Goal: Transaction & Acquisition: Purchase product/service

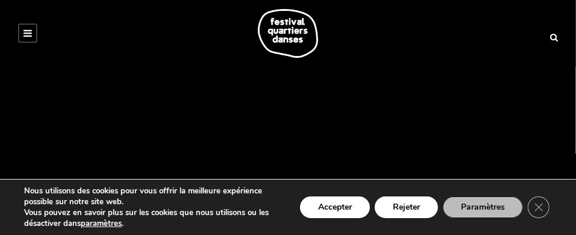
click at [30, 30] on icon at bounding box center [27, 33] width 8 height 10
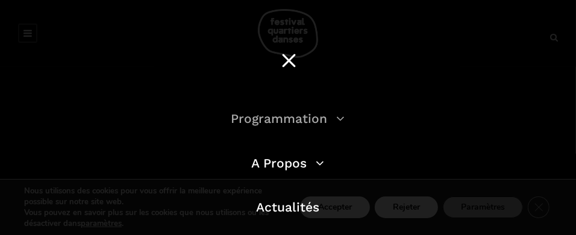
click at [305, 117] on link "Programmation" at bounding box center [288, 118] width 114 height 15
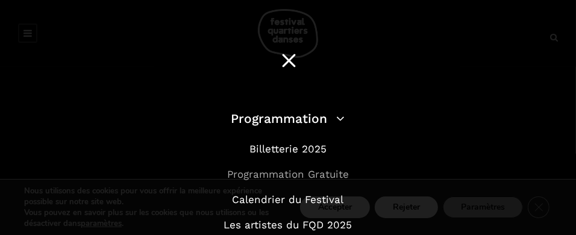
scroll to position [60, 0]
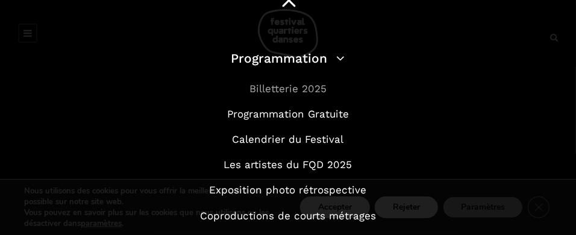
click at [279, 90] on link "Billetterie 2025" at bounding box center [287, 89] width 77 height 12
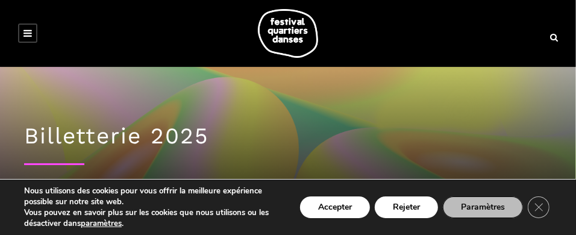
click at [30, 30] on icon at bounding box center [27, 33] width 8 height 10
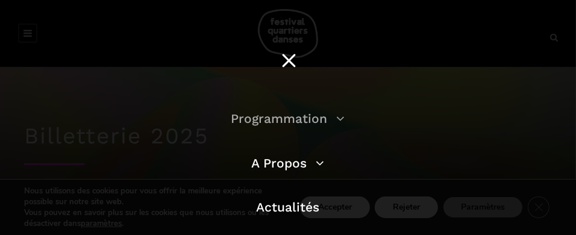
click at [331, 122] on link "Programmation" at bounding box center [288, 118] width 114 height 15
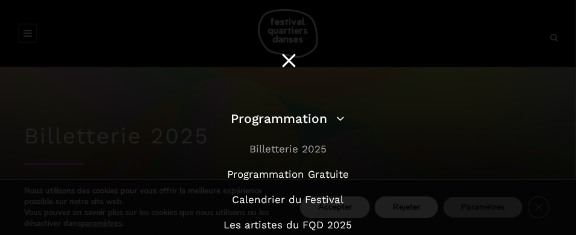
click at [305, 150] on link "Billetterie 2025" at bounding box center [287, 149] width 77 height 12
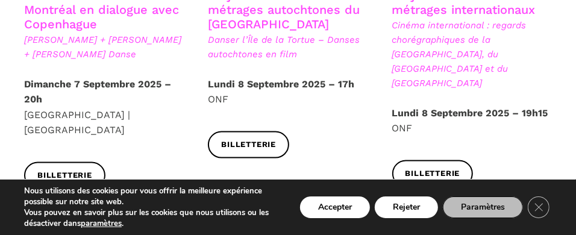
scroll to position [1024, 0]
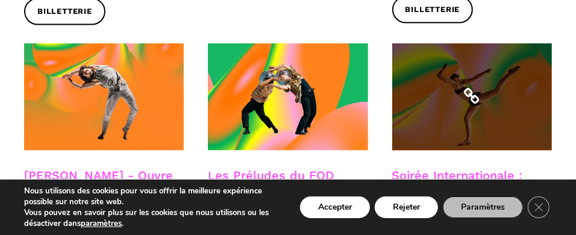
click at [458, 78] on span at bounding box center [472, 96] width 160 height 107
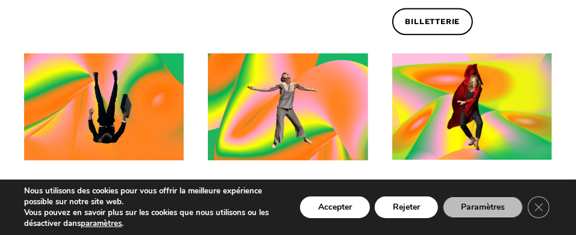
scroll to position [1385, 0]
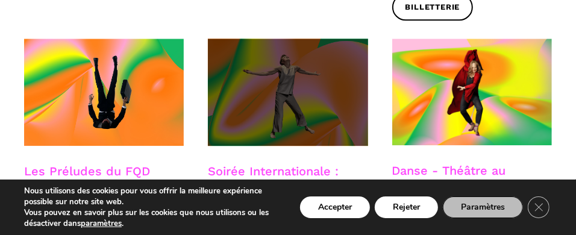
click at [317, 48] on span at bounding box center [288, 92] width 160 height 107
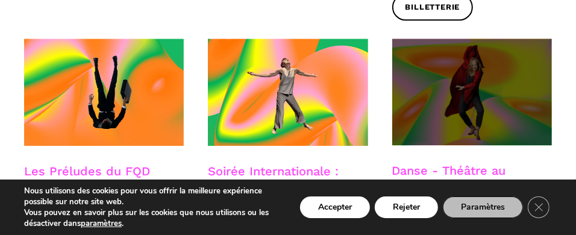
click at [487, 39] on span at bounding box center [472, 92] width 160 height 107
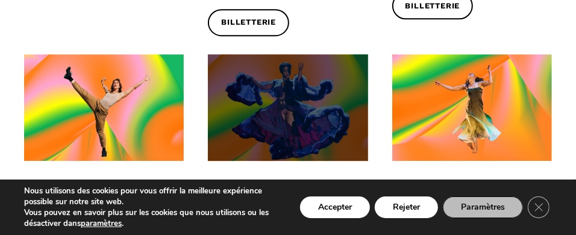
scroll to position [1747, 0]
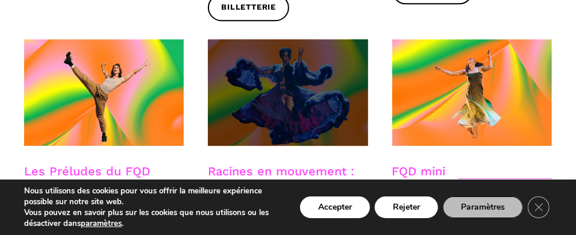
click at [290, 39] on span at bounding box center [288, 92] width 160 height 107
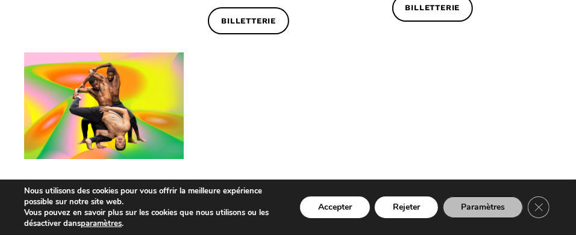
scroll to position [2107, 0]
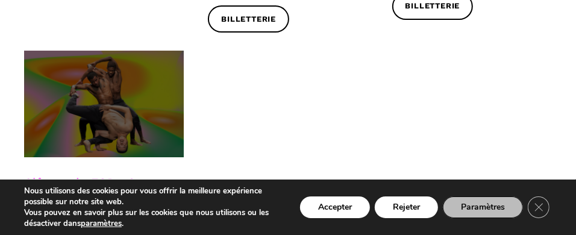
click at [118, 51] on span at bounding box center [104, 104] width 160 height 107
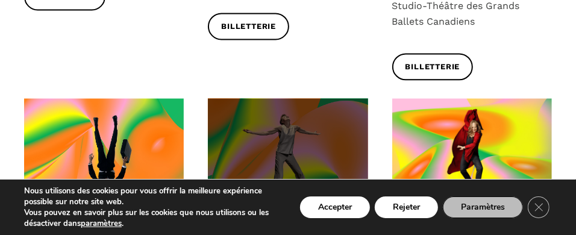
scroll to position [1385, 0]
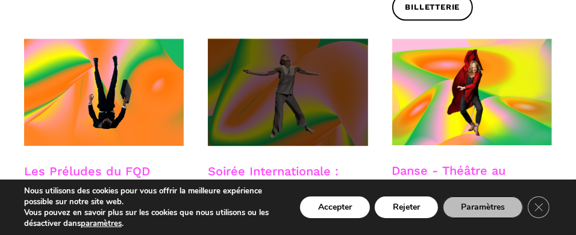
click at [264, 46] on span at bounding box center [288, 92] width 160 height 107
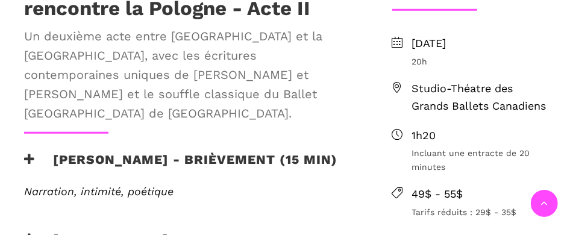
scroll to position [542, 0]
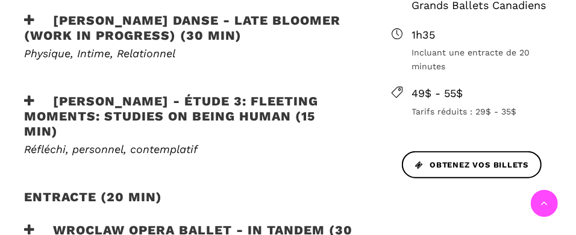
scroll to position [602, 0]
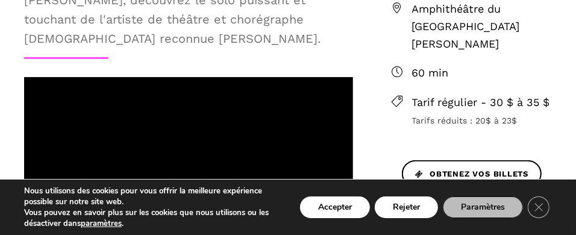
scroll to position [482, 0]
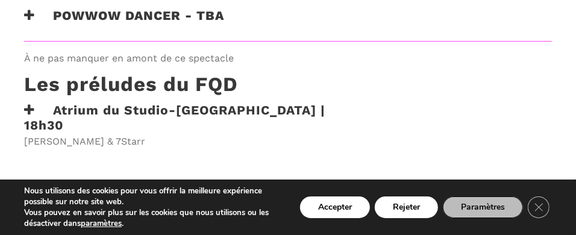
scroll to position [1144, 0]
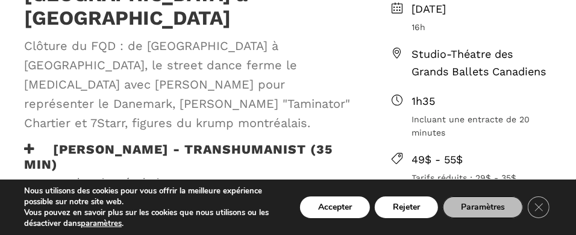
scroll to position [542, 0]
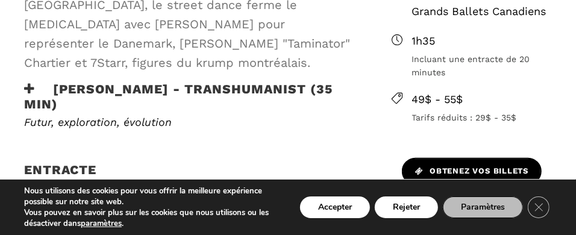
click at [461, 165] on span "Obtenez vos billets" at bounding box center [471, 171] width 113 height 13
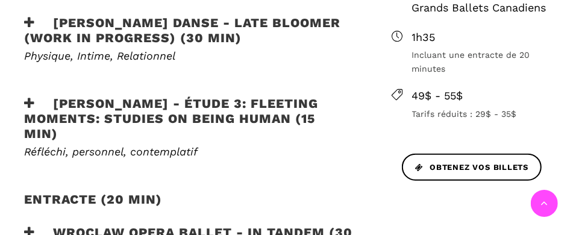
scroll to position [602, 0]
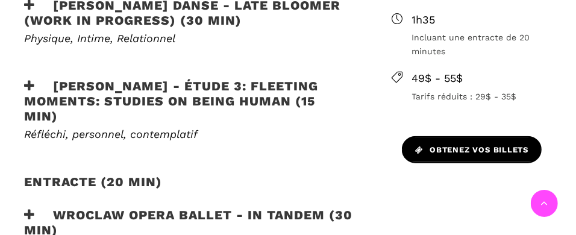
click at [468, 157] on span "Obtenez vos billets" at bounding box center [471, 150] width 113 height 13
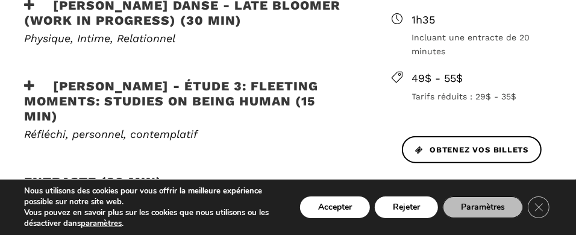
click at [376, 106] on div "Soirée internationale polonaise - Acte III Le dernier acte : Montréal brille av…" at bounding box center [196, 72] width 368 height 431
